Goal: Information Seeking & Learning: Learn about a topic

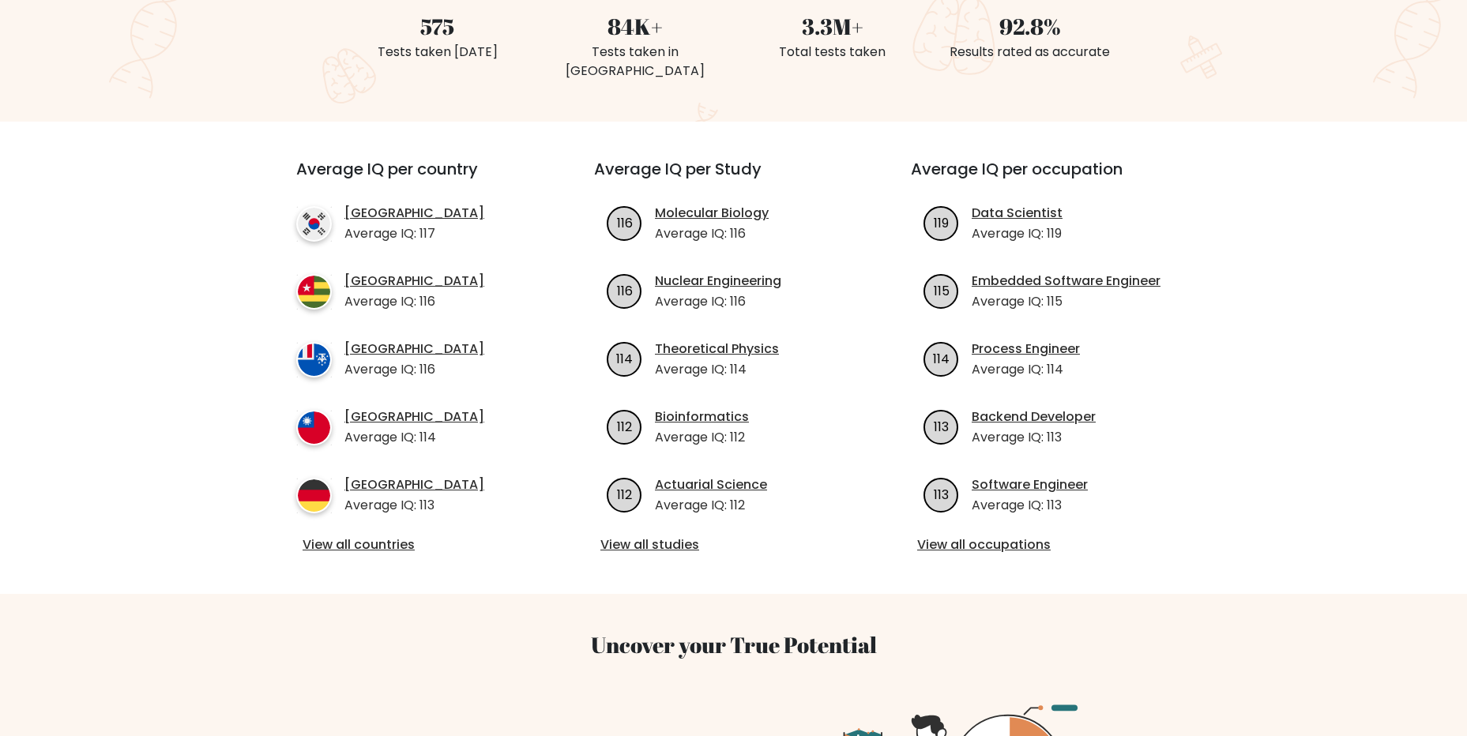
scroll to position [553, 0]
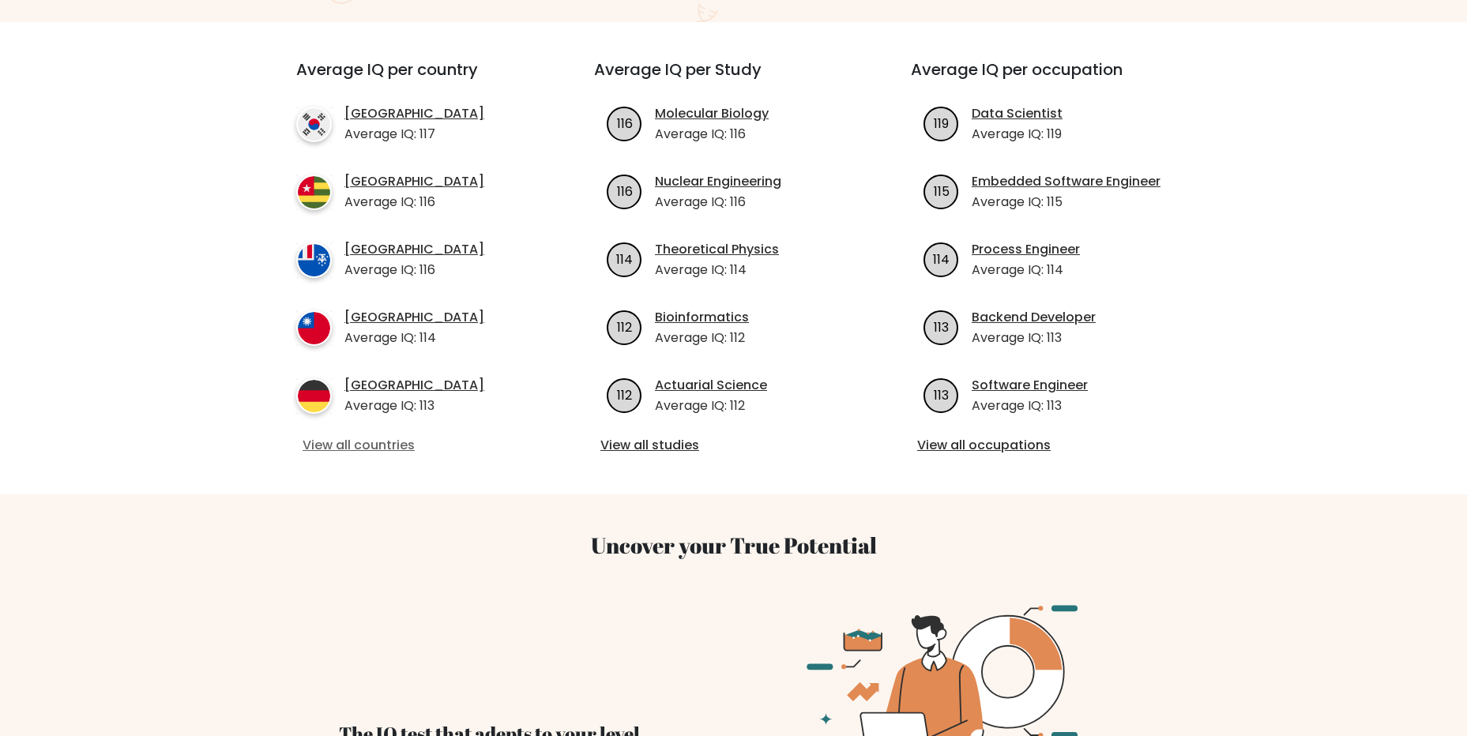
click at [359, 445] on link "View all countries" at bounding box center [417, 445] width 228 height 19
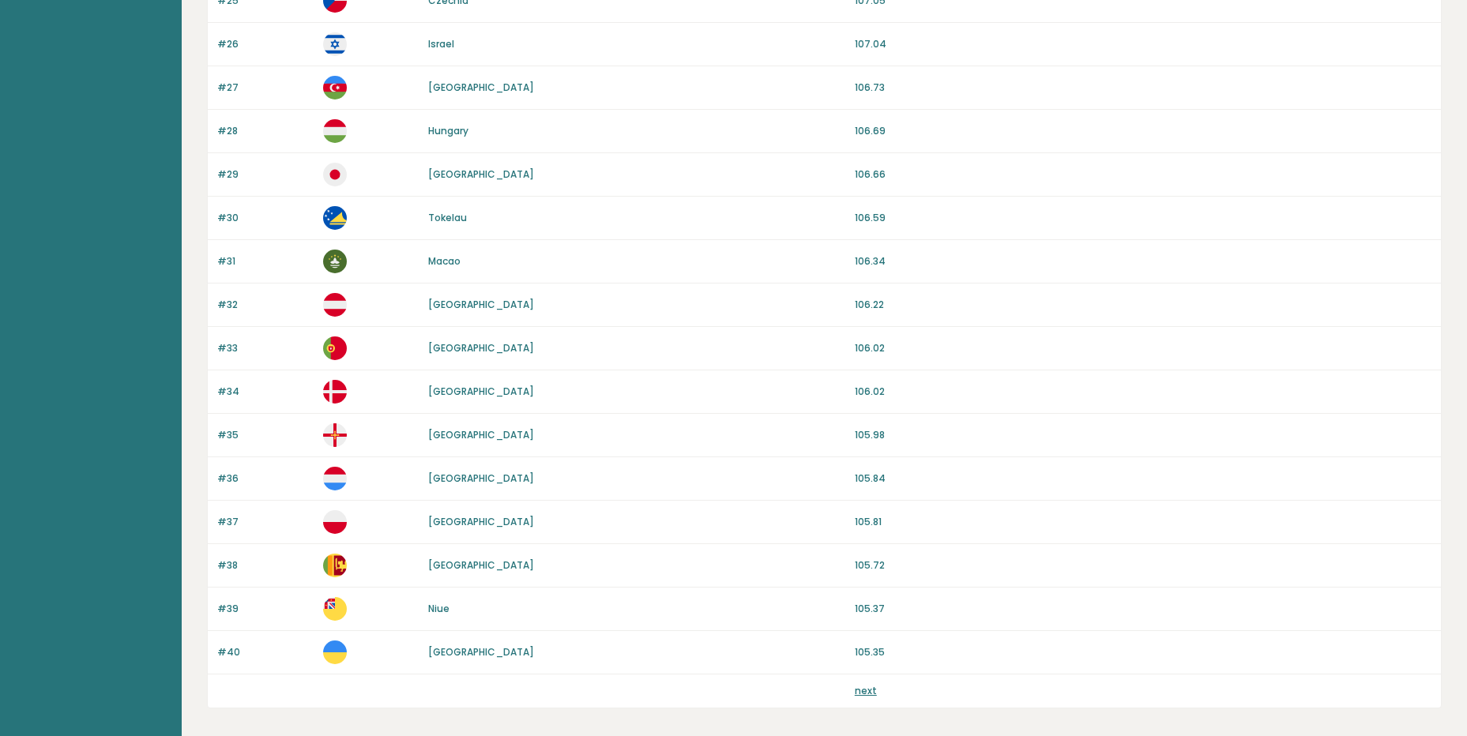
scroll to position [1315, 0]
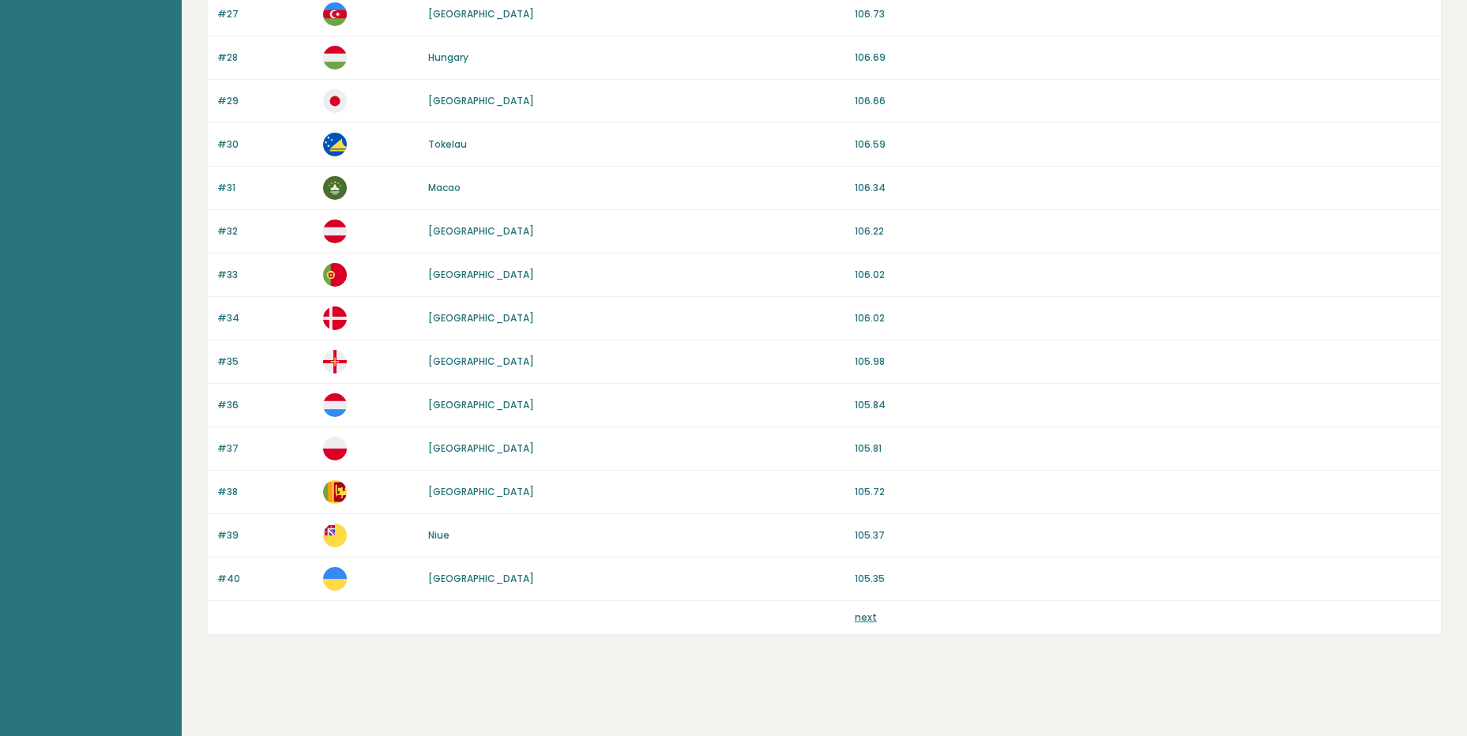
click at [866, 613] on link "next" at bounding box center [866, 617] width 22 height 13
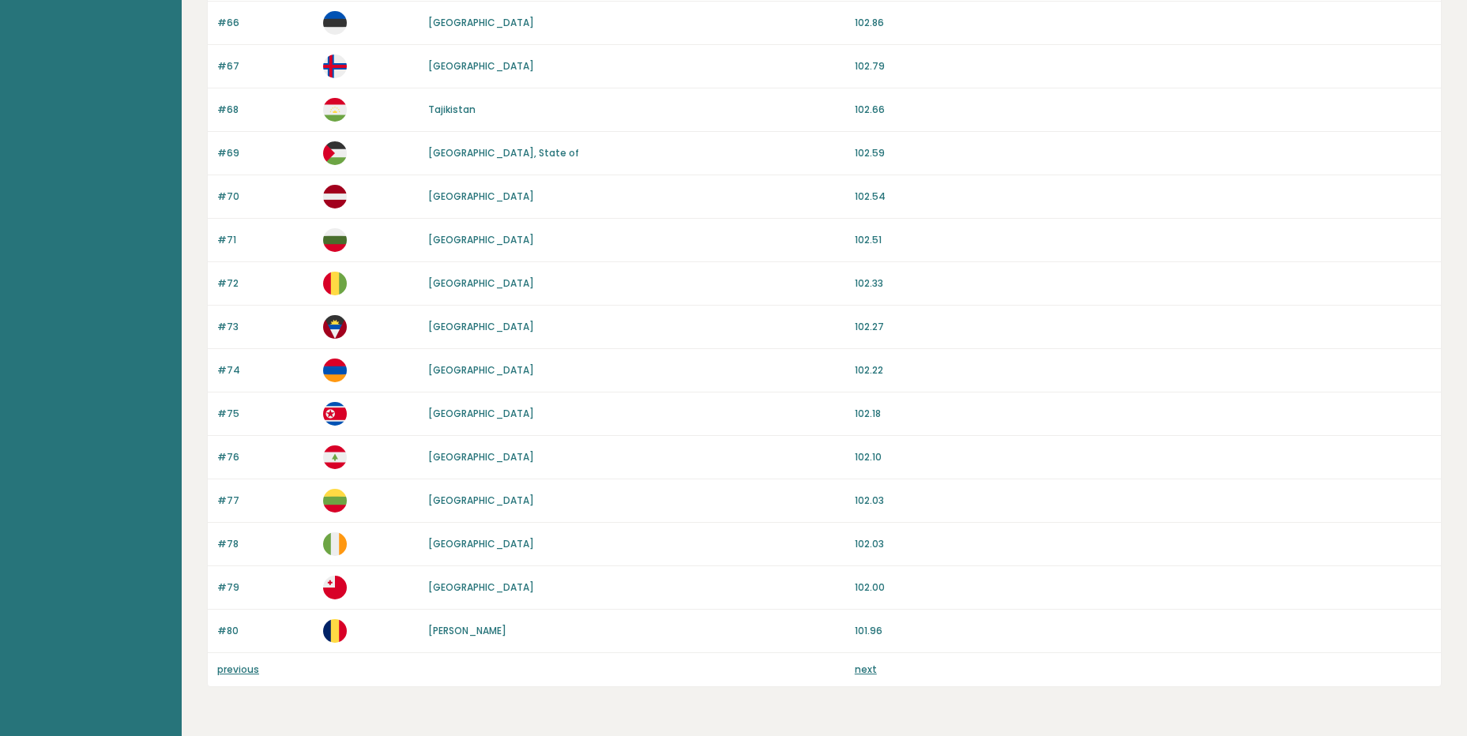
scroll to position [1264, 0]
click at [871, 672] on link "next" at bounding box center [866, 668] width 22 height 13
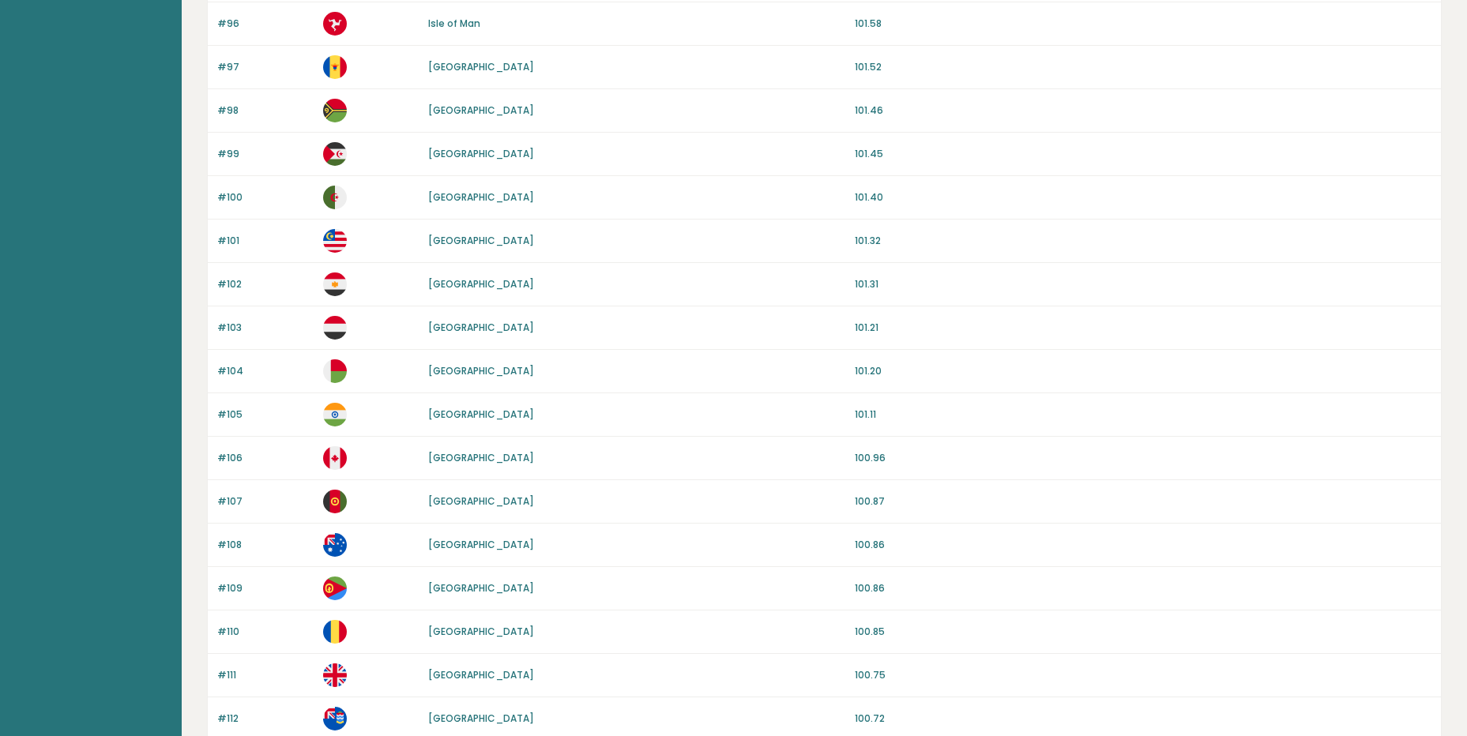
scroll to position [762, 0]
